Goal: Task Accomplishment & Management: Manage account settings

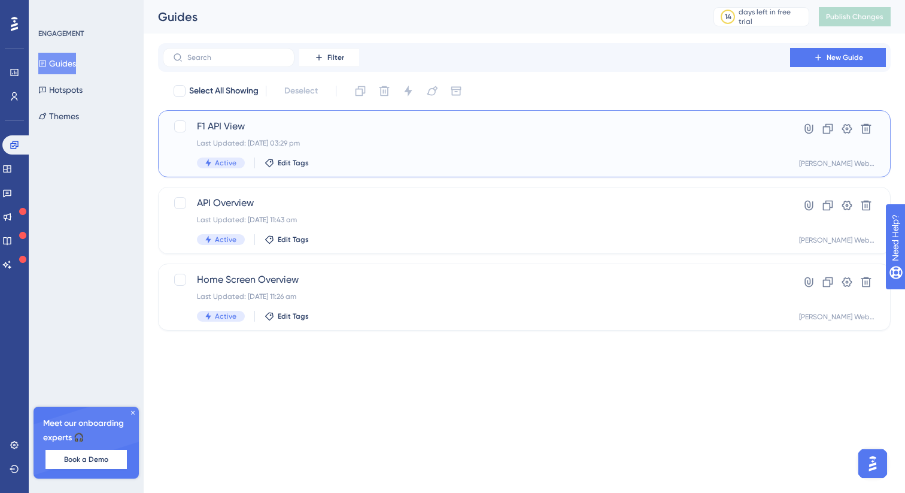
click at [228, 128] on span "F1 API View" at bounding box center [476, 126] width 559 height 14
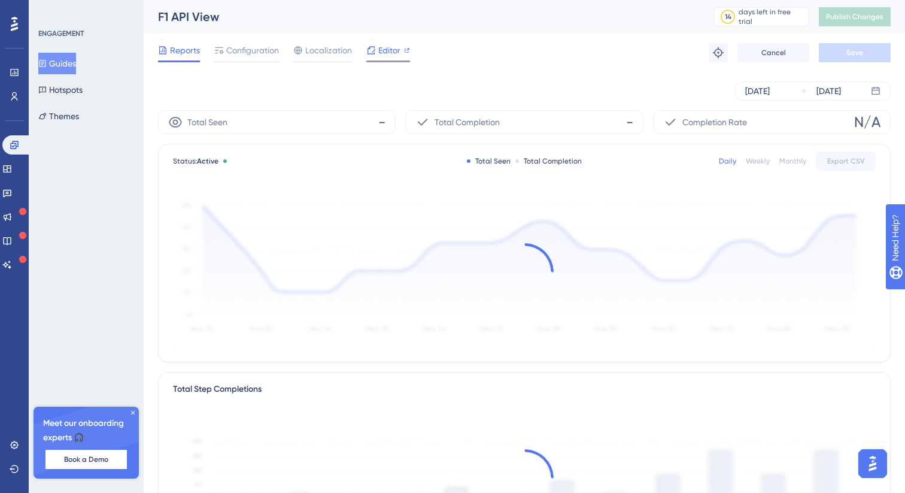
click at [392, 52] on span "Editor" at bounding box center [389, 50] width 22 height 14
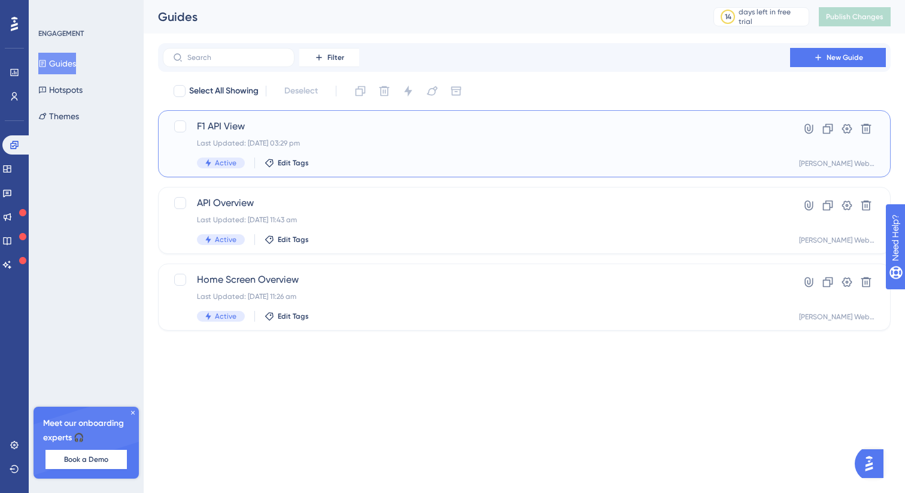
click at [333, 149] on div "F1 API View Last Updated: 09 Sept 2025 03:29 pm Active Edit Tags" at bounding box center [476, 143] width 559 height 49
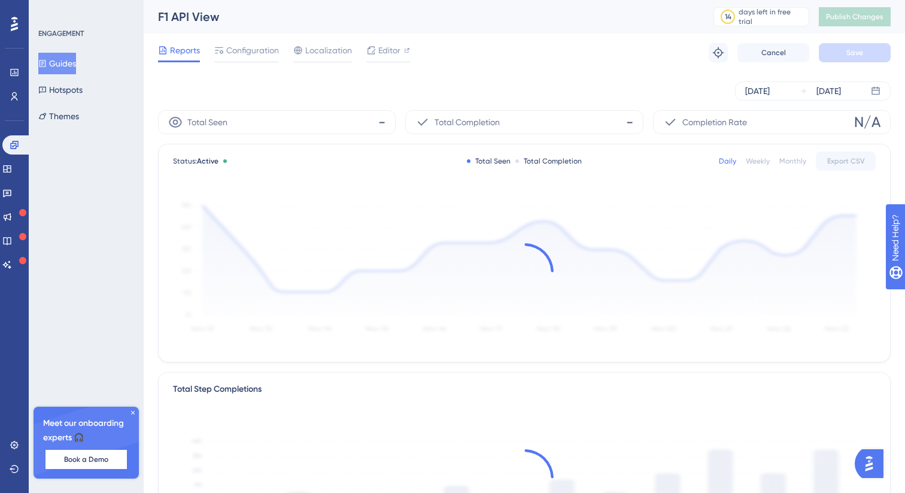
click at [394, 42] on div "Reports Configuration Localization Editor Troubleshoot Cancel Save" at bounding box center [524, 53] width 732 height 38
click at [391, 51] on span "Editor" at bounding box center [389, 50] width 22 height 14
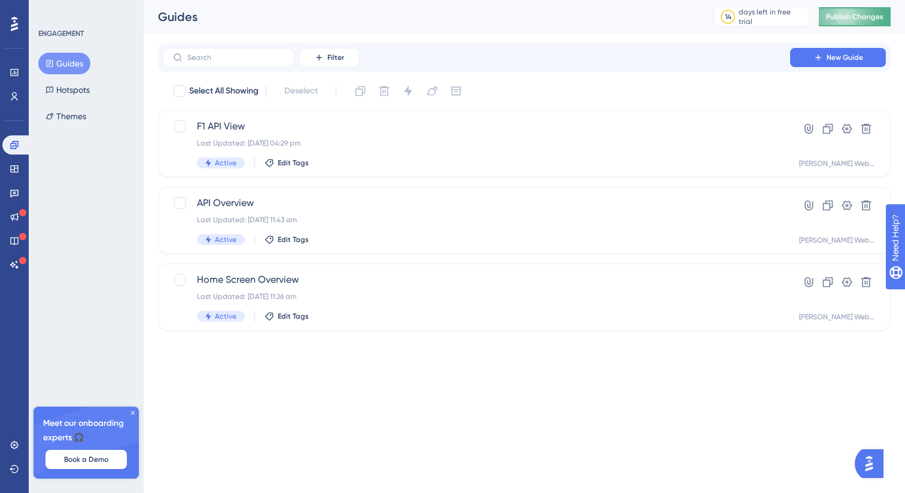
click at [850, 19] on span "Publish Changes" at bounding box center [854, 17] width 57 height 10
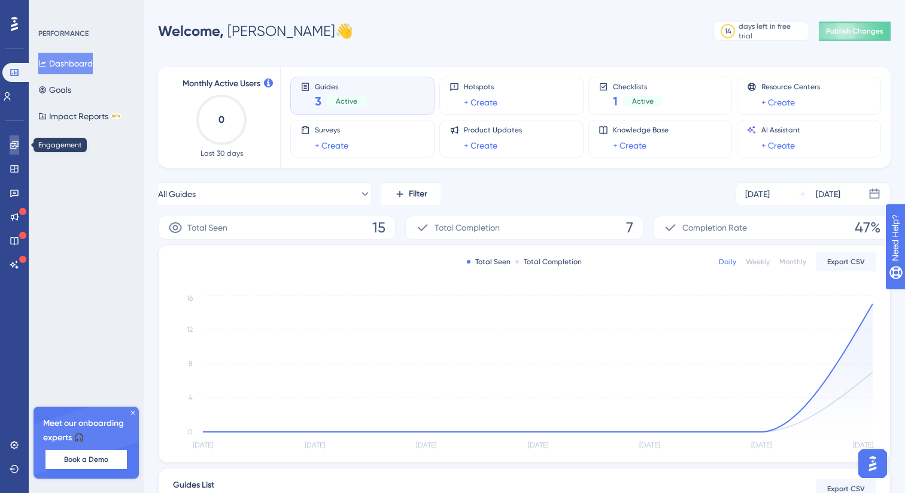
click at [15, 145] on icon at bounding box center [15, 145] width 10 height 10
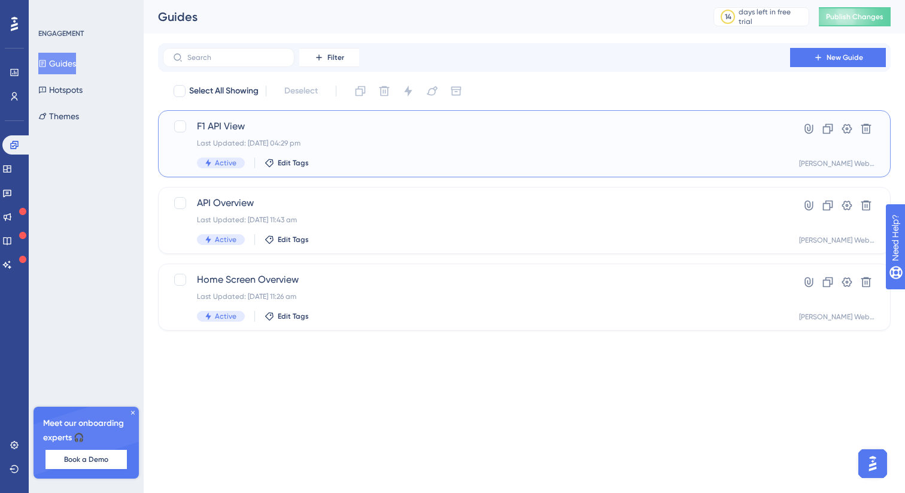
click at [241, 148] on div "F1 API View Last Updated: 09 Sept 2025 04:29 pm Active Edit Tags" at bounding box center [476, 143] width 559 height 49
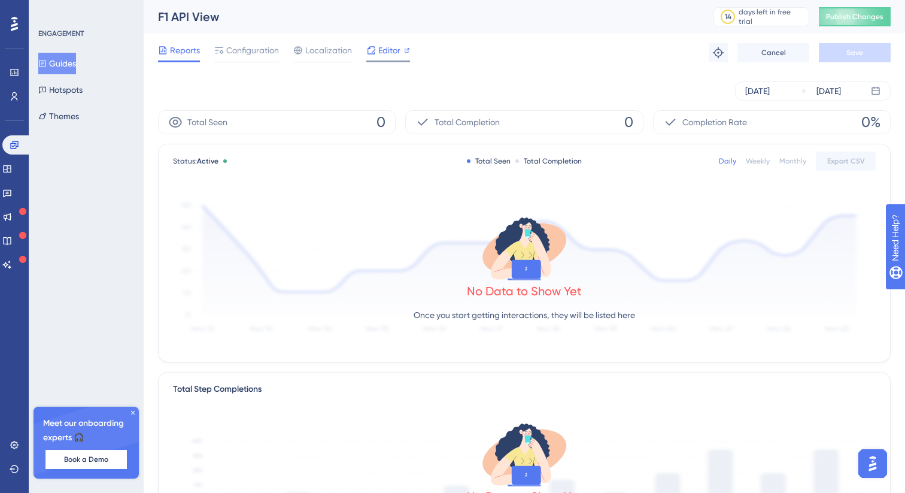
click at [371, 51] on icon at bounding box center [371, 50] width 10 height 10
click at [256, 56] on span "Configuration" at bounding box center [252, 50] width 53 height 14
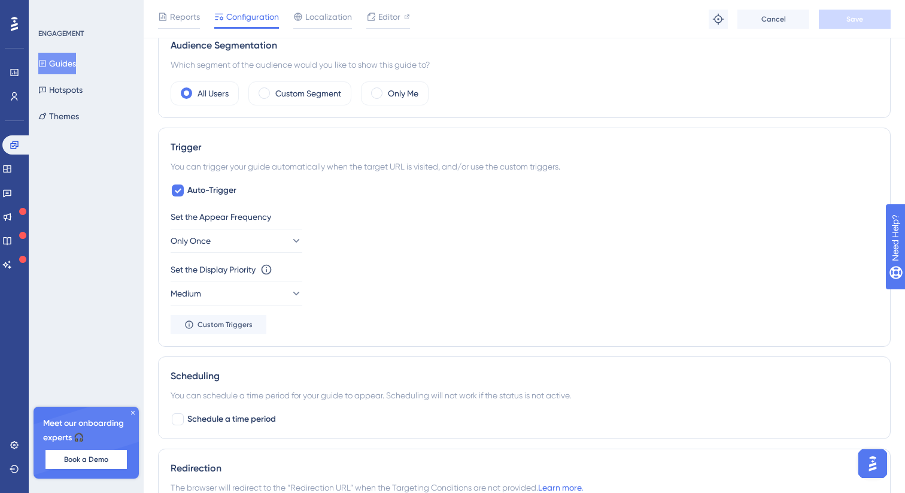
scroll to position [481, 0]
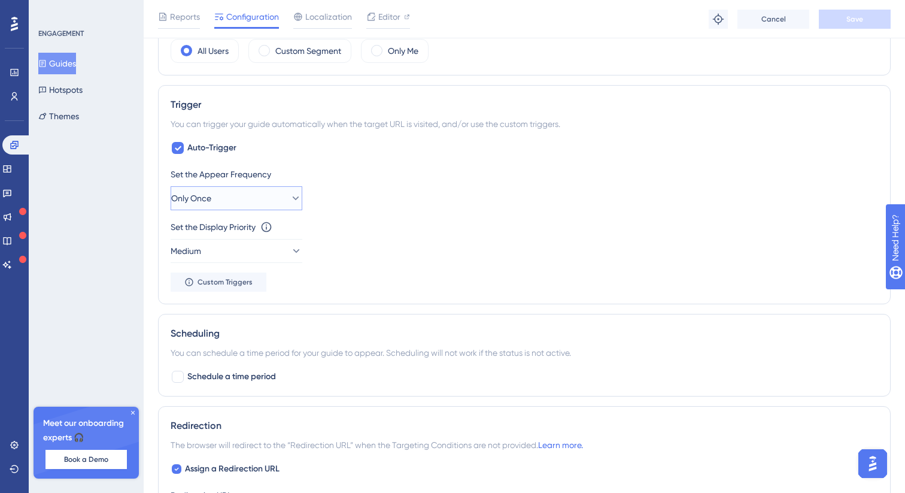
click at [275, 200] on button "Only Once" at bounding box center [237, 198] width 132 height 24
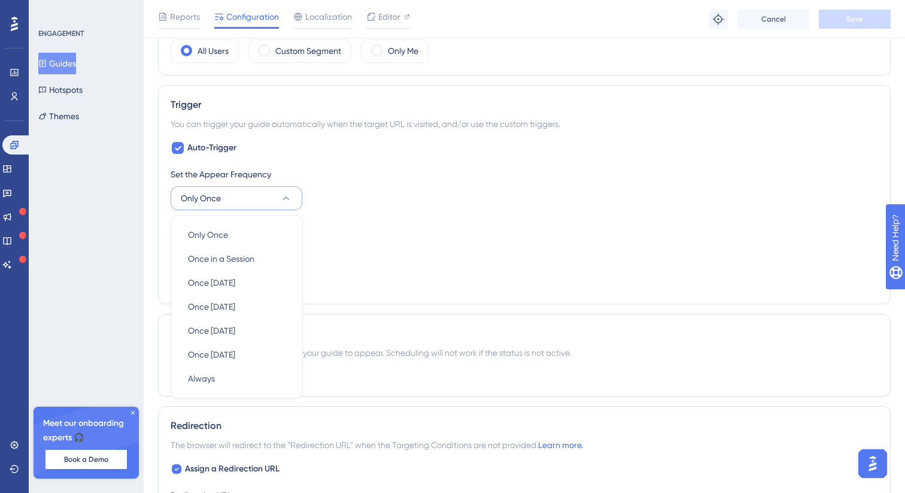
scroll to position [541, 0]
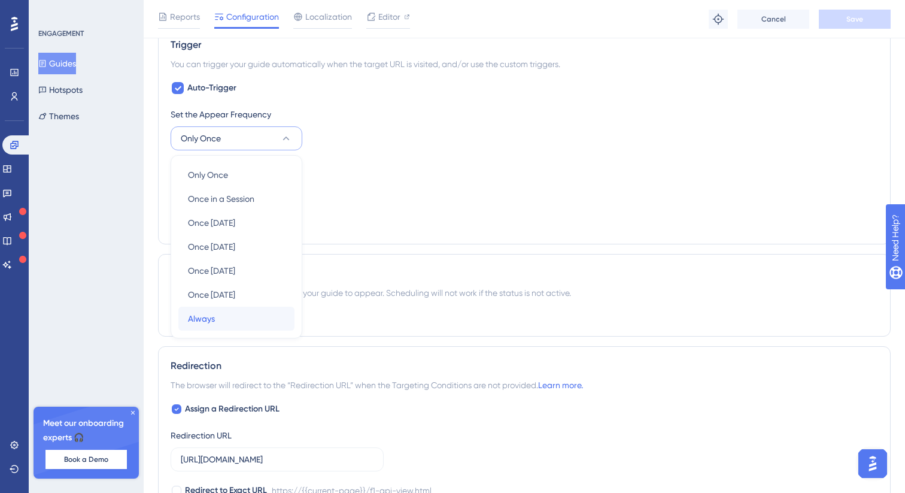
click at [223, 322] on div "Always Always" at bounding box center [236, 318] width 97 height 24
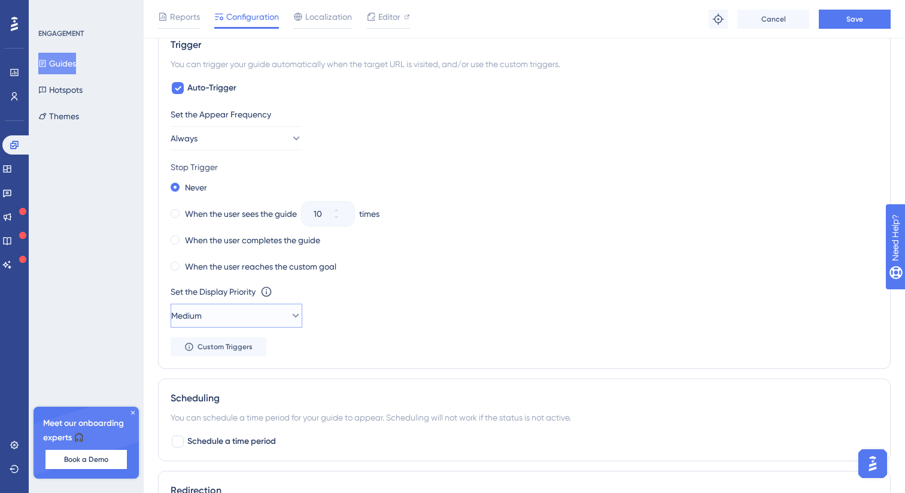
click at [256, 309] on button "Medium" at bounding box center [237, 315] width 132 height 24
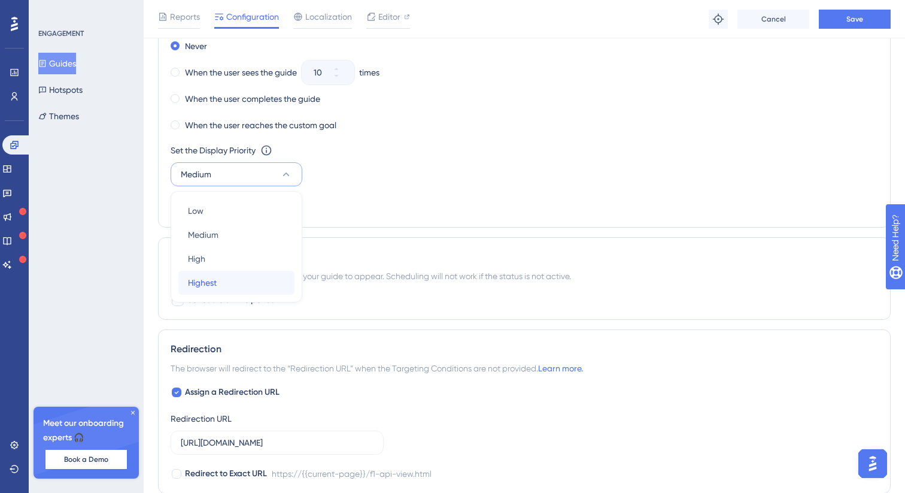
click at [241, 285] on div "Highest Highest" at bounding box center [236, 282] width 97 height 24
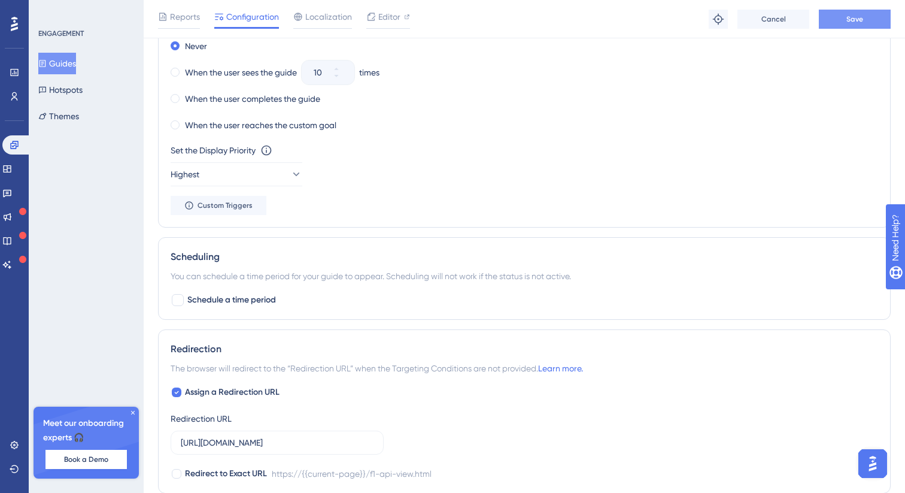
click at [877, 14] on button "Save" at bounding box center [855, 19] width 72 height 19
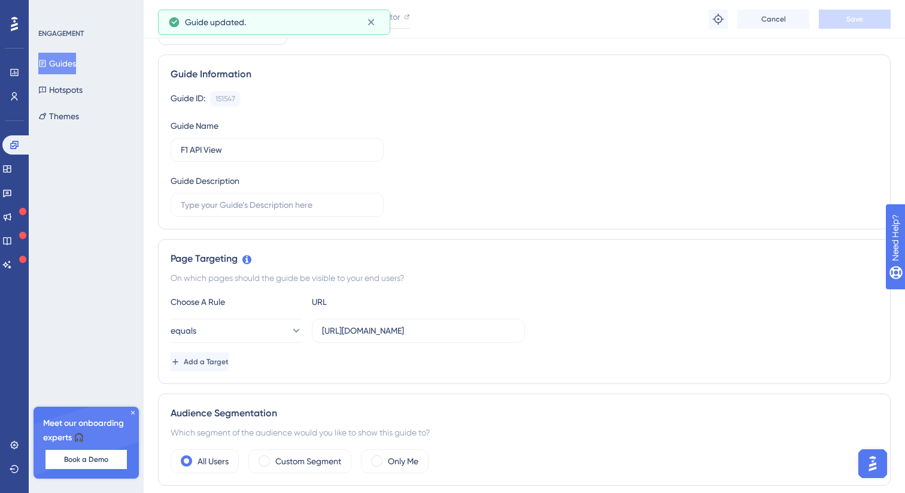
scroll to position [0, 0]
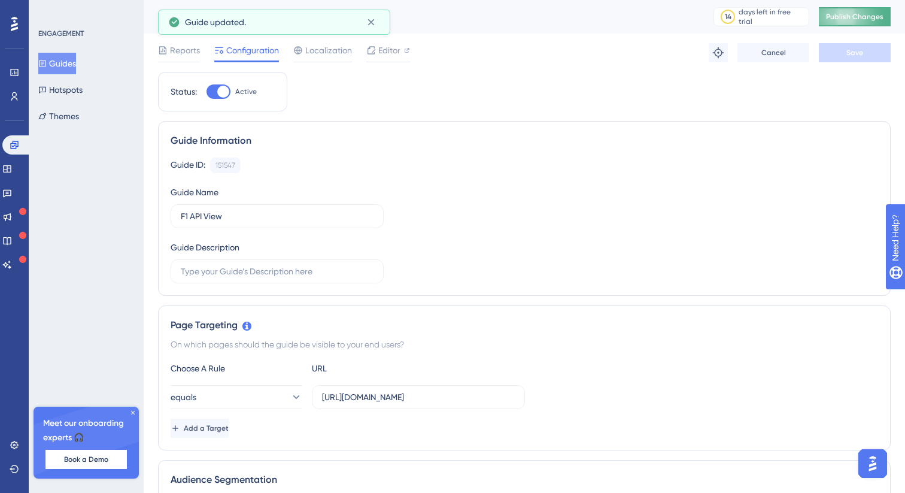
click at [844, 16] on span "Publish Changes" at bounding box center [854, 17] width 57 height 10
